Goal: Find specific page/section: Find specific page/section

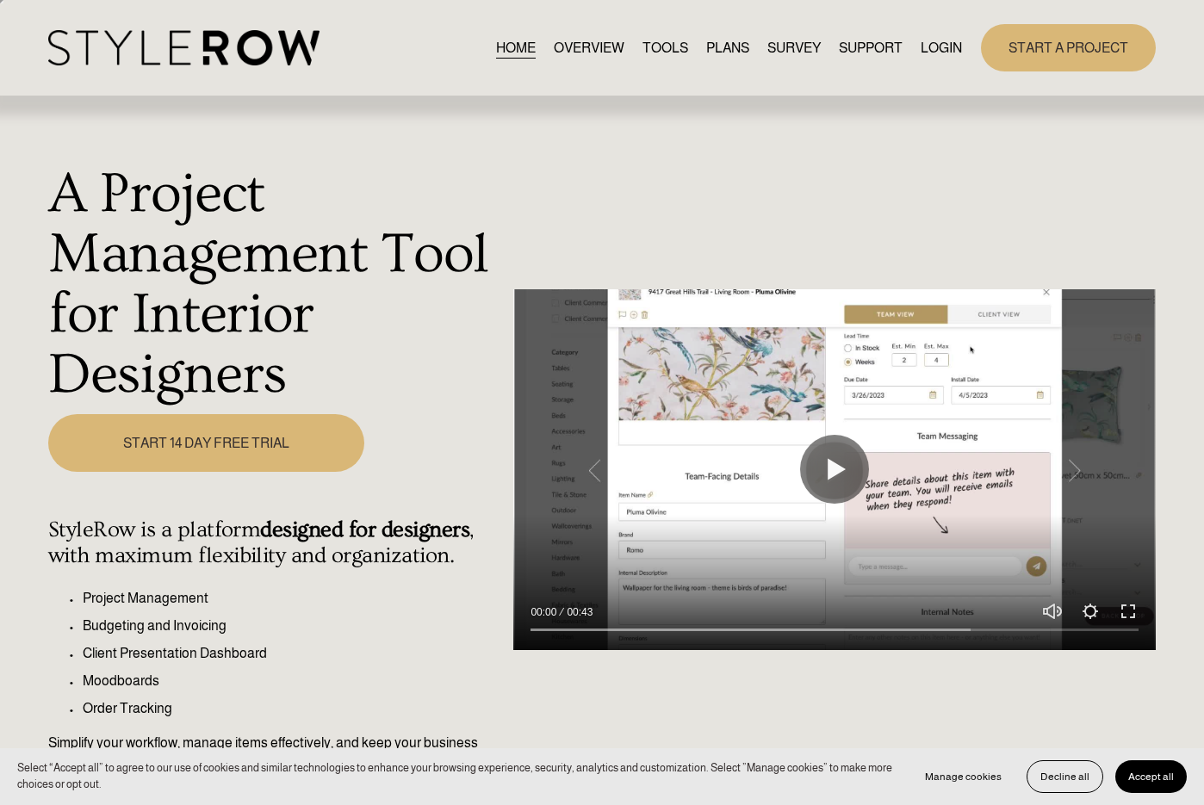
click at [933, 43] on link "LOGIN" at bounding box center [940, 47] width 41 height 23
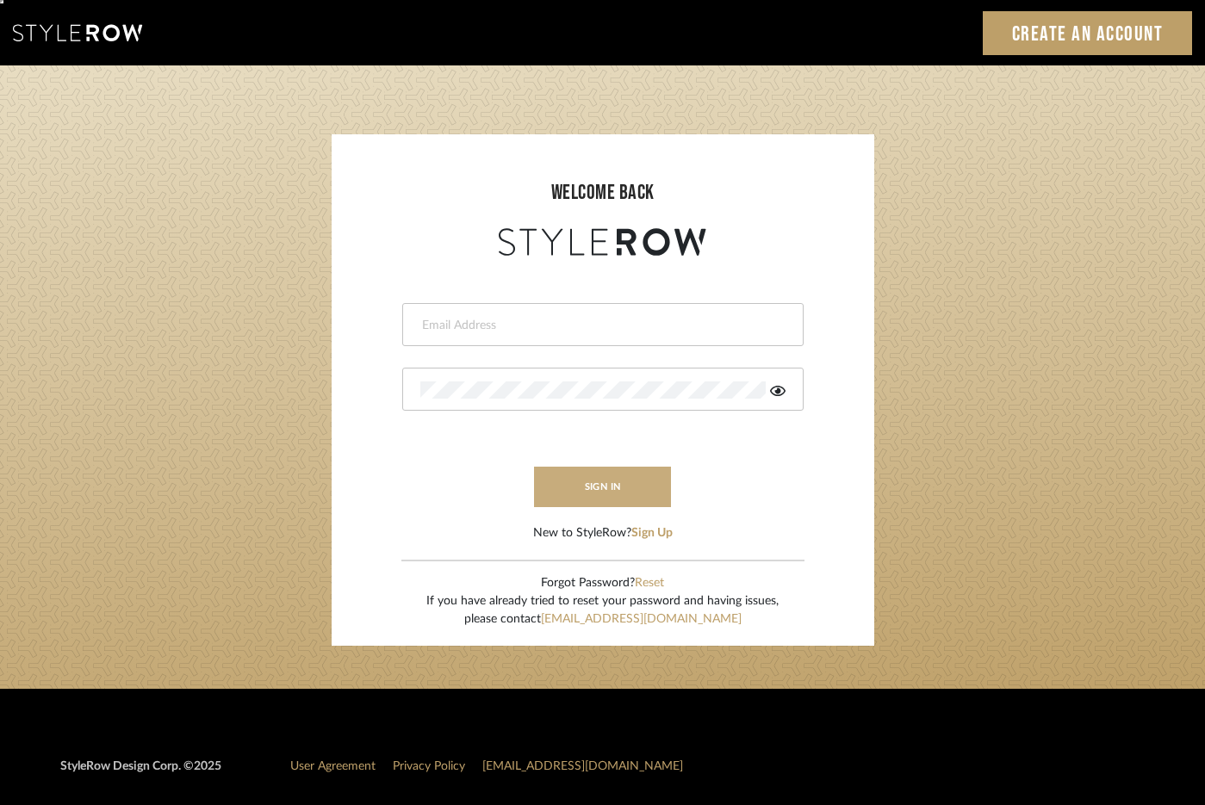
type input "[PERSON_NAME][EMAIL_ADDRESS][DOMAIN_NAME]"
click at [587, 480] on button "sign in" at bounding box center [603, 487] width 138 height 40
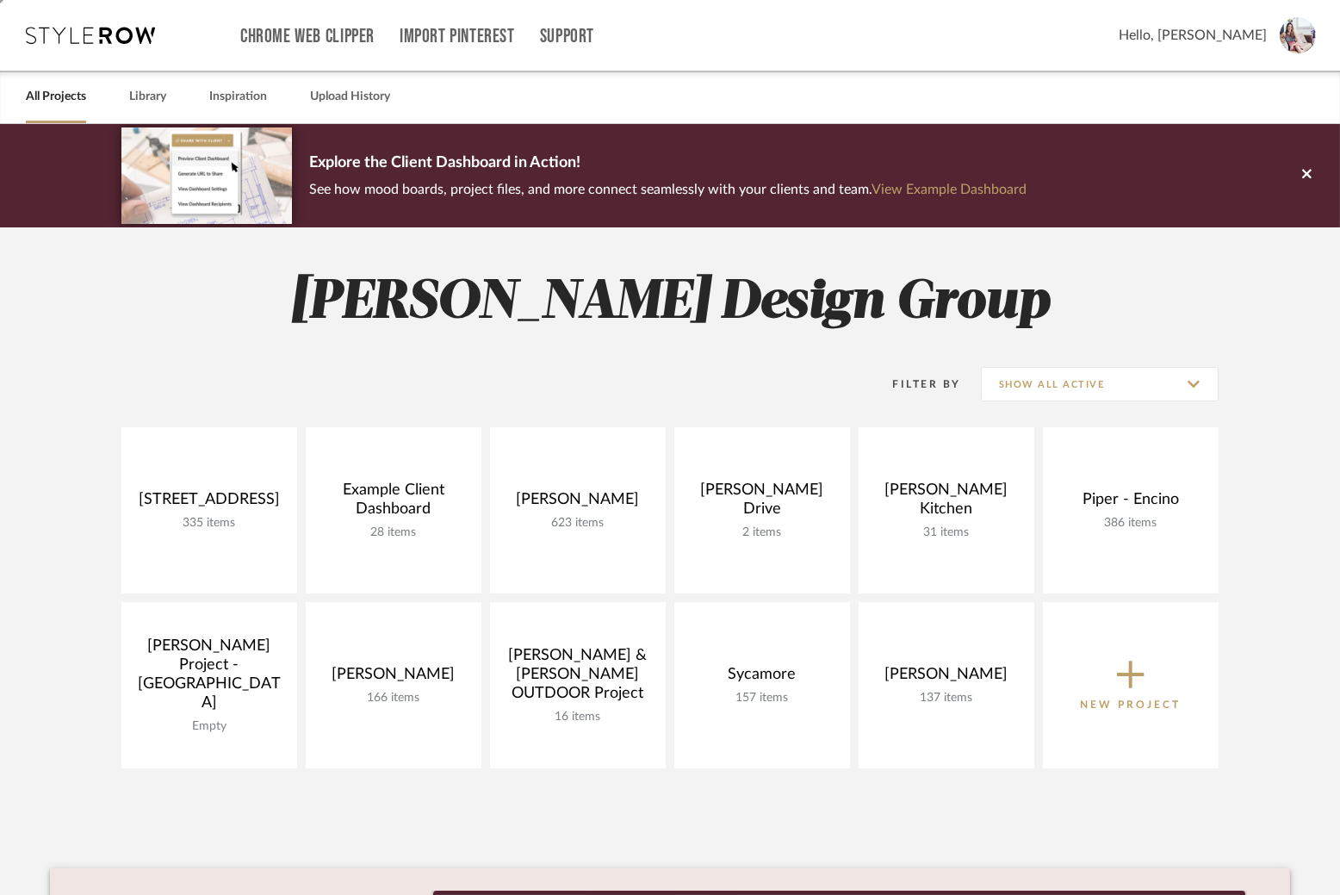
click at [53, 98] on link "All Projects" at bounding box center [56, 96] width 60 height 23
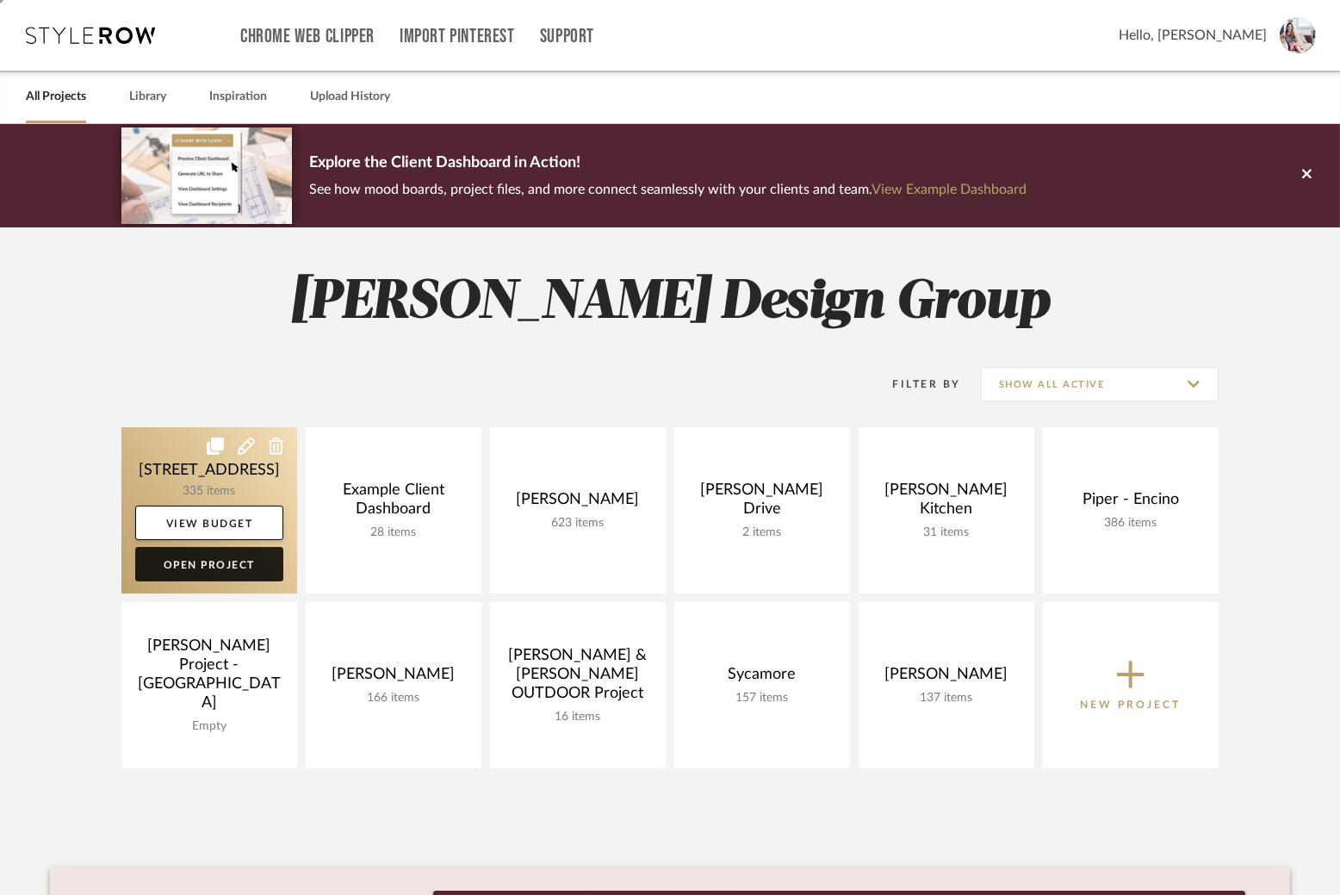
click at [198, 562] on link "Open Project" at bounding box center [209, 564] width 148 height 34
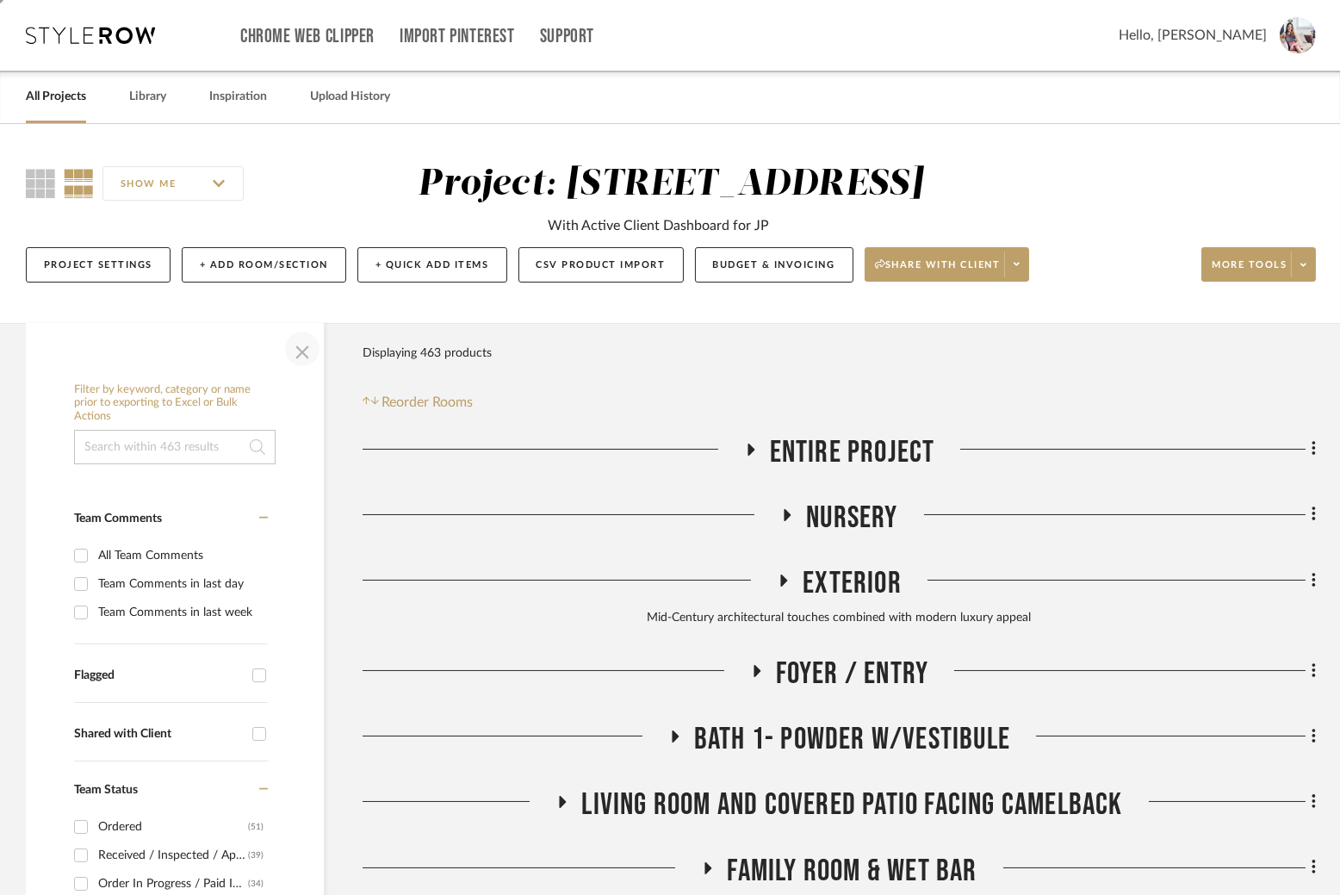
click at [301, 344] on span "button" at bounding box center [302, 348] width 41 height 41
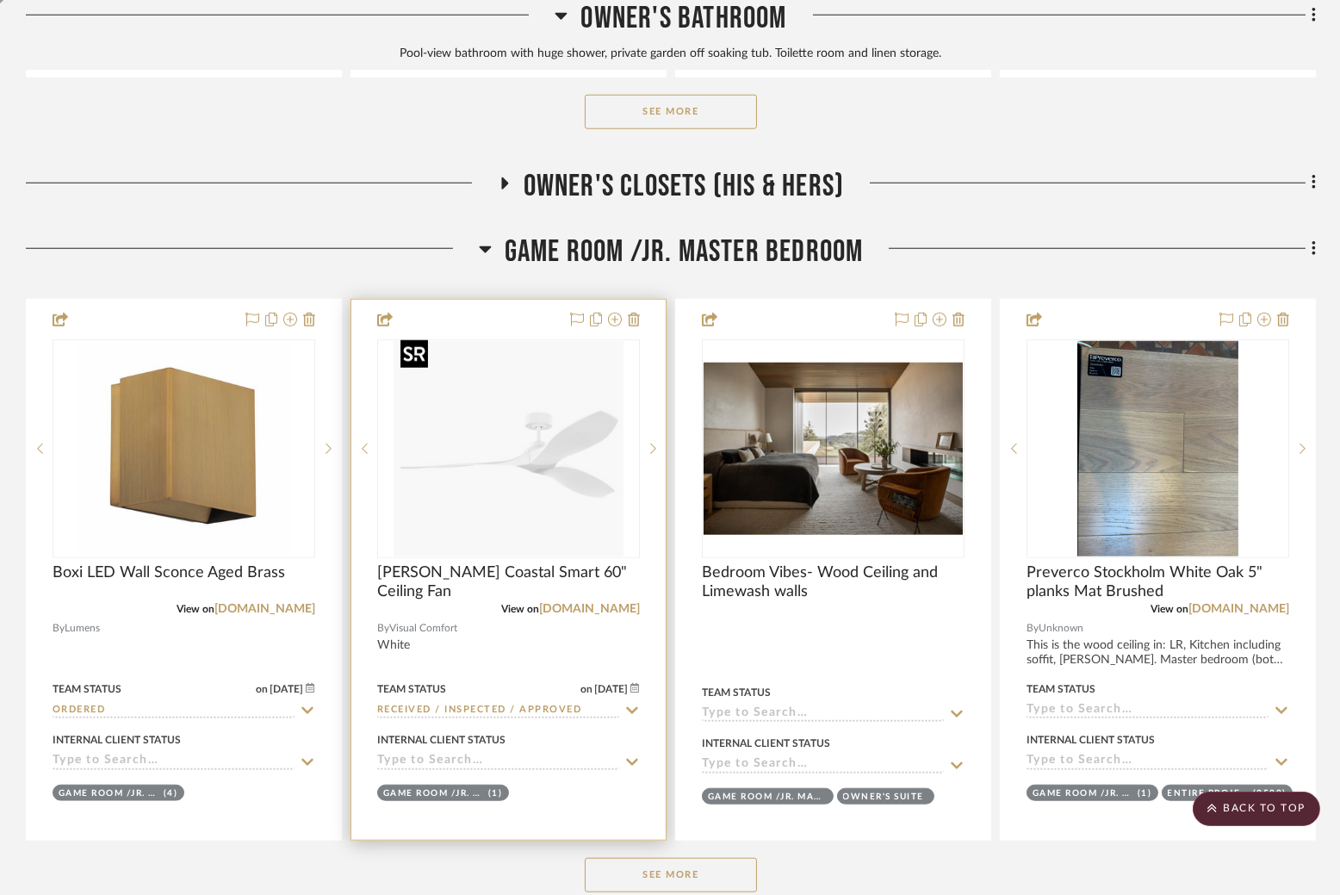
scroll to position [2882, 0]
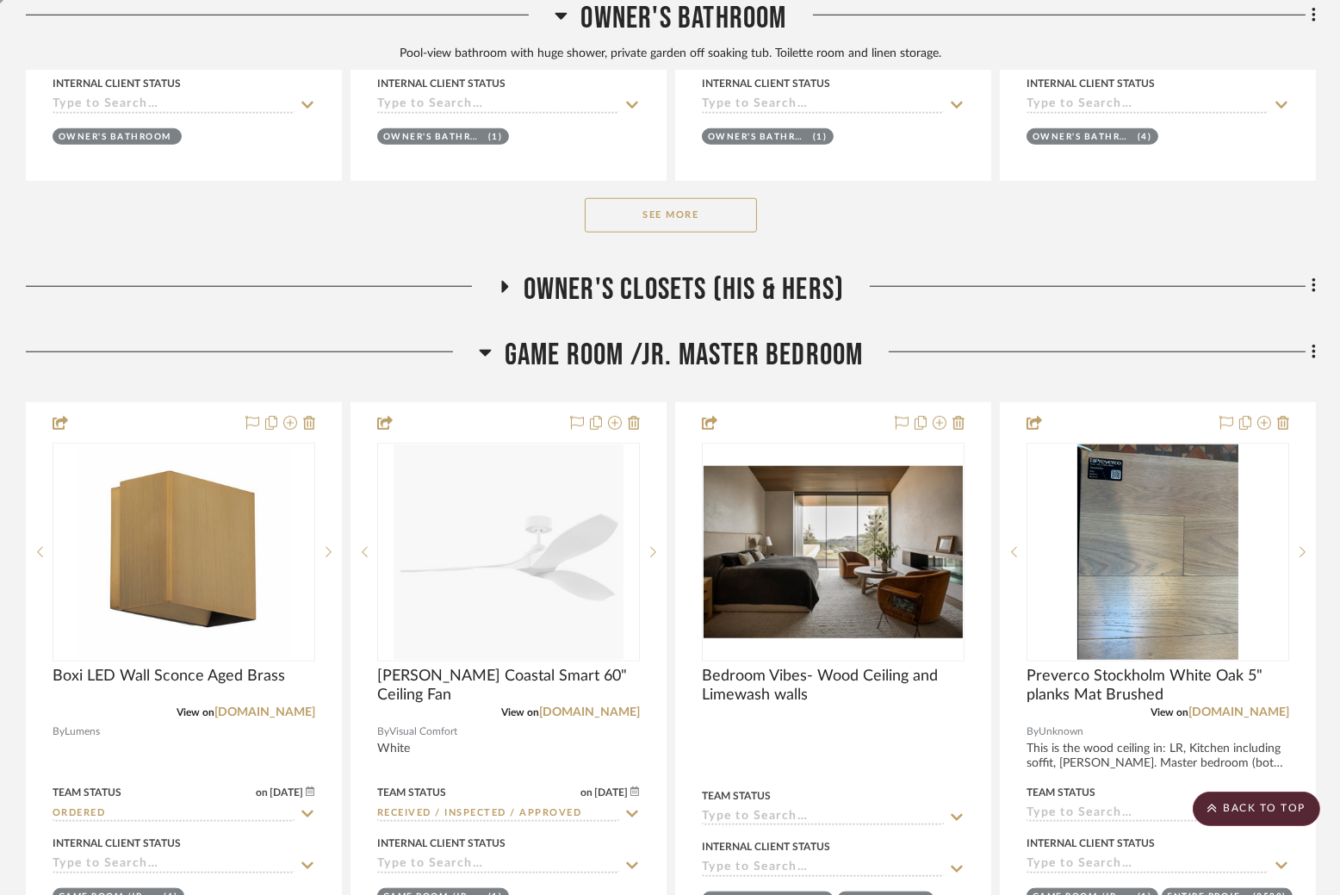
click at [501, 282] on icon at bounding box center [504, 287] width 7 height 12
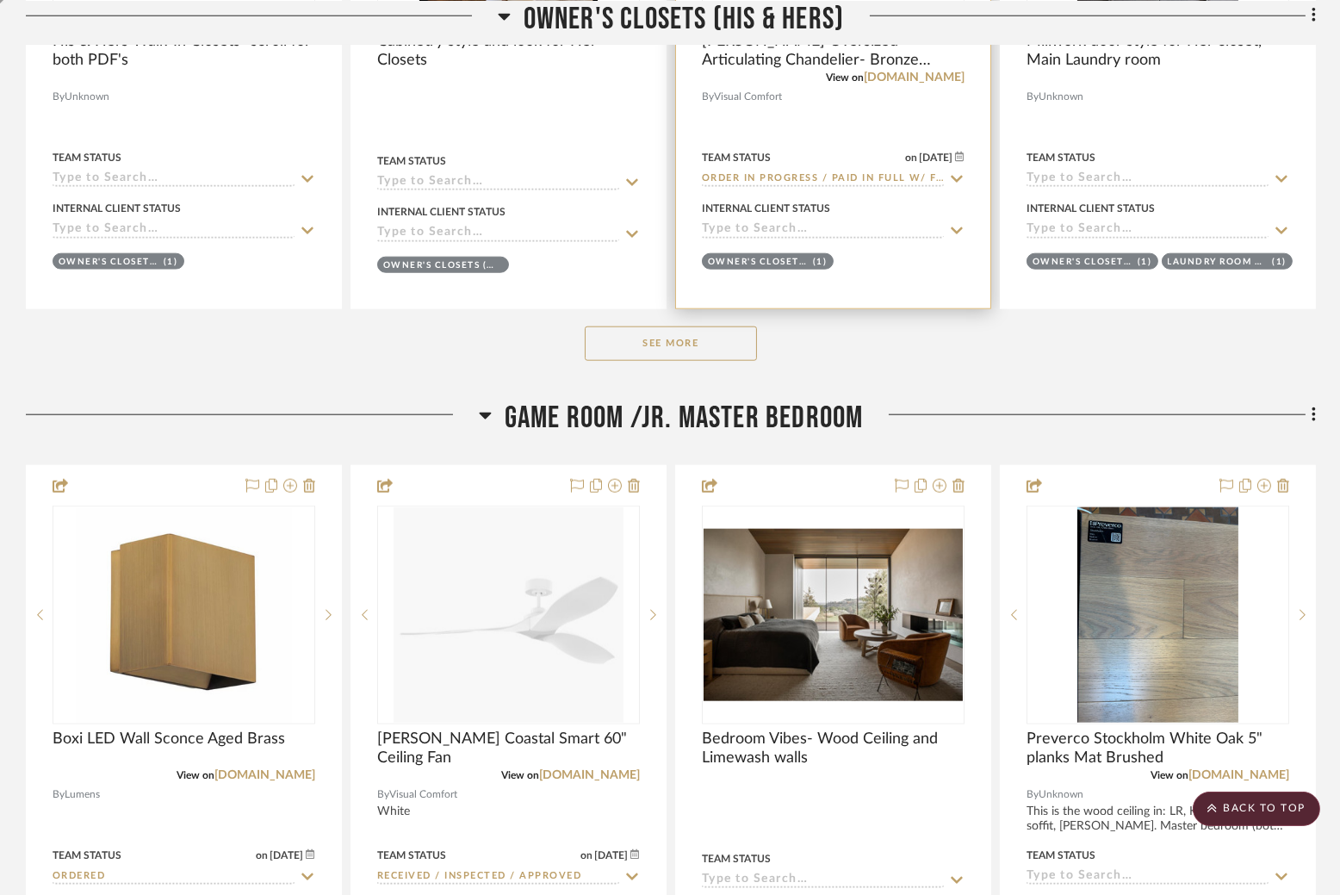
scroll to position [3492, 0]
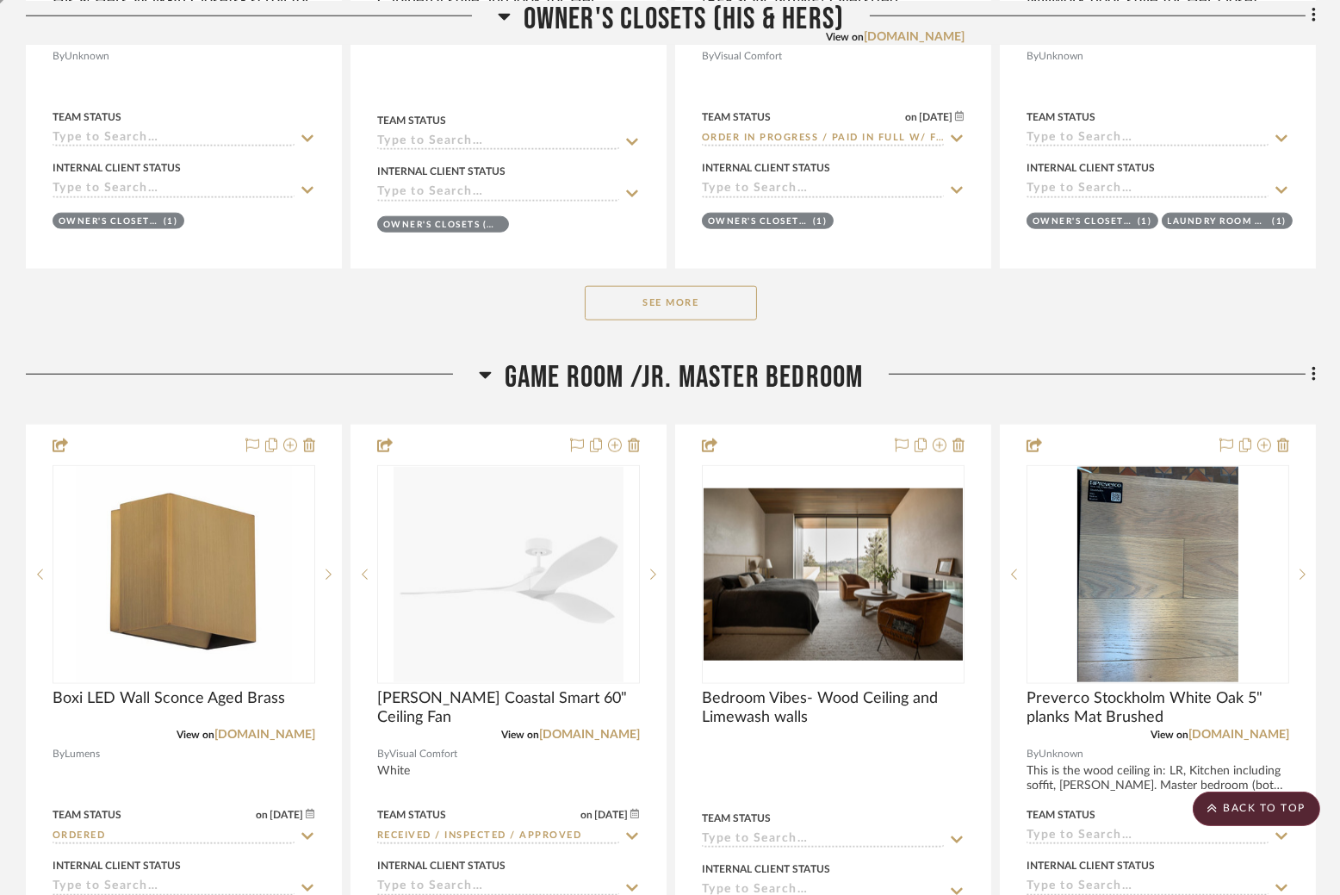
click at [693, 295] on button "See More" at bounding box center [671, 303] width 172 height 34
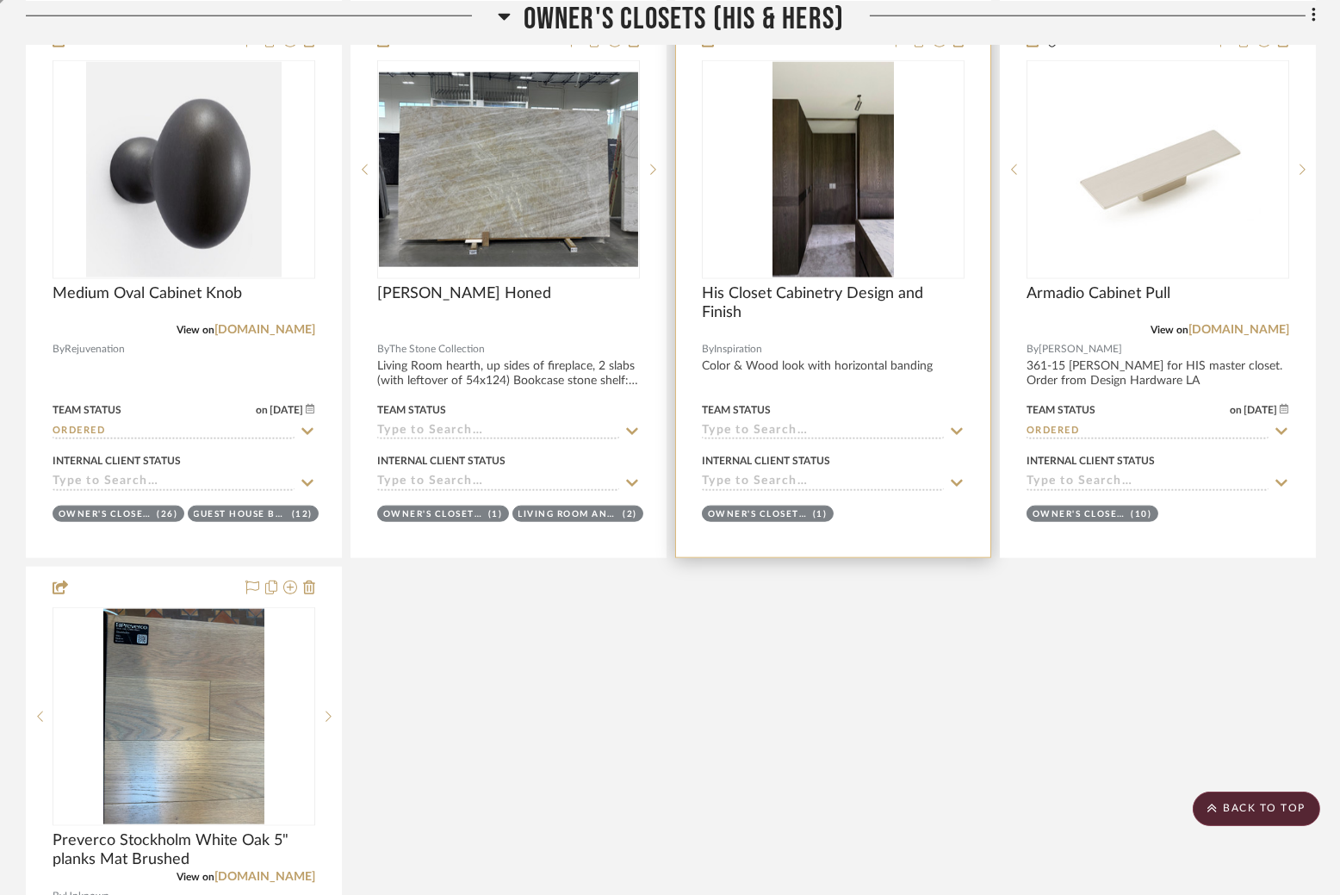
scroll to position [3743, 0]
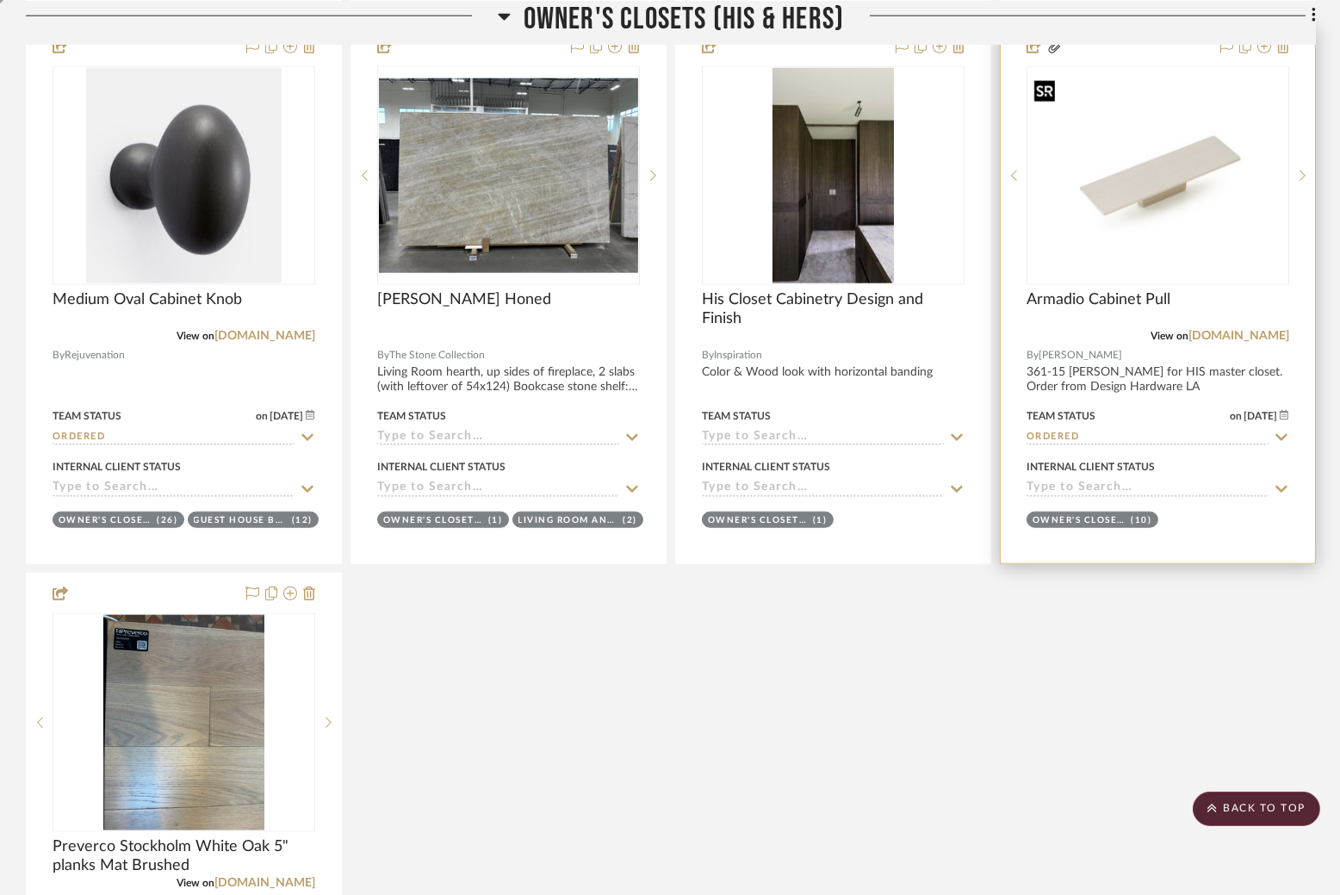
click at [0, 0] on img at bounding box center [0, 0] width 0 height 0
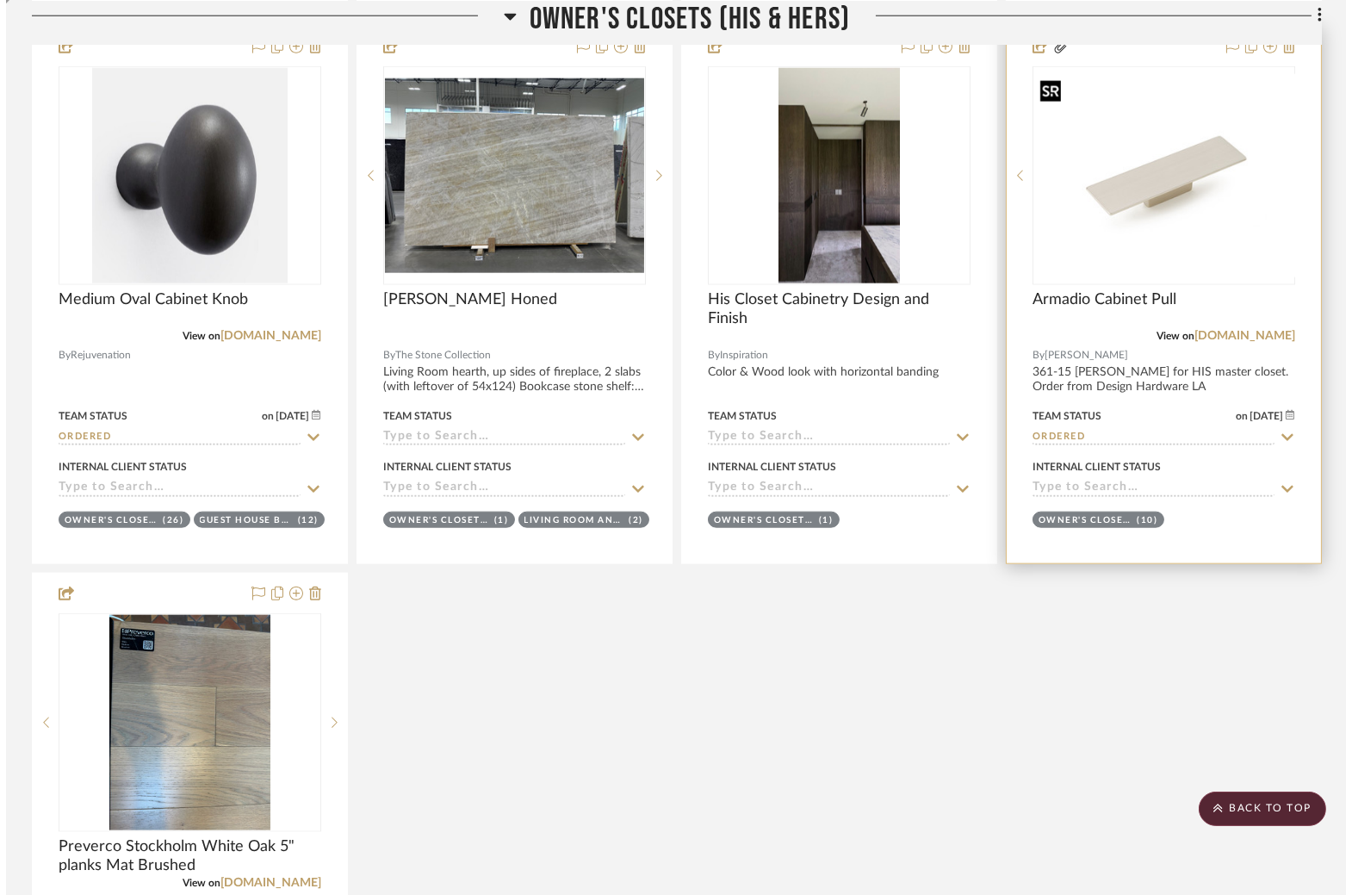
scroll to position [0, 0]
